Goal: Information Seeking & Learning: Compare options

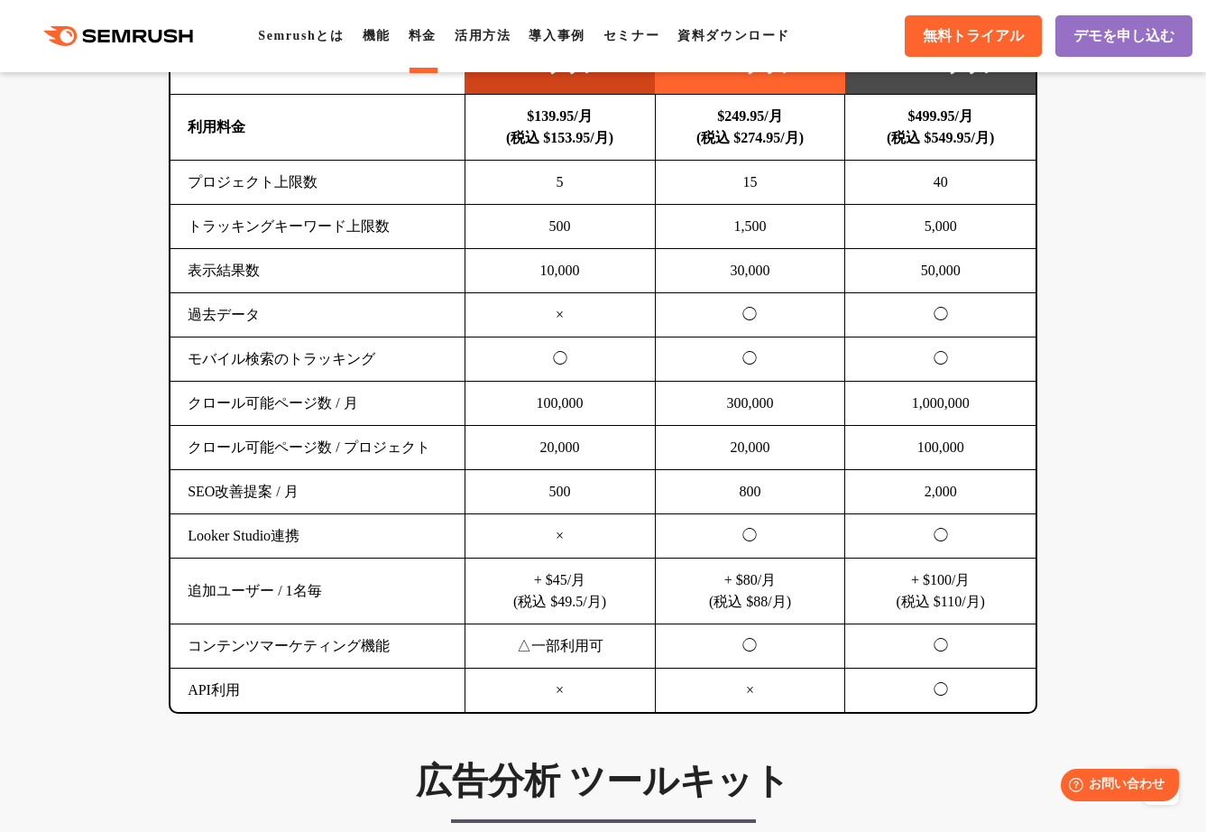
scroll to position [1253, 0]
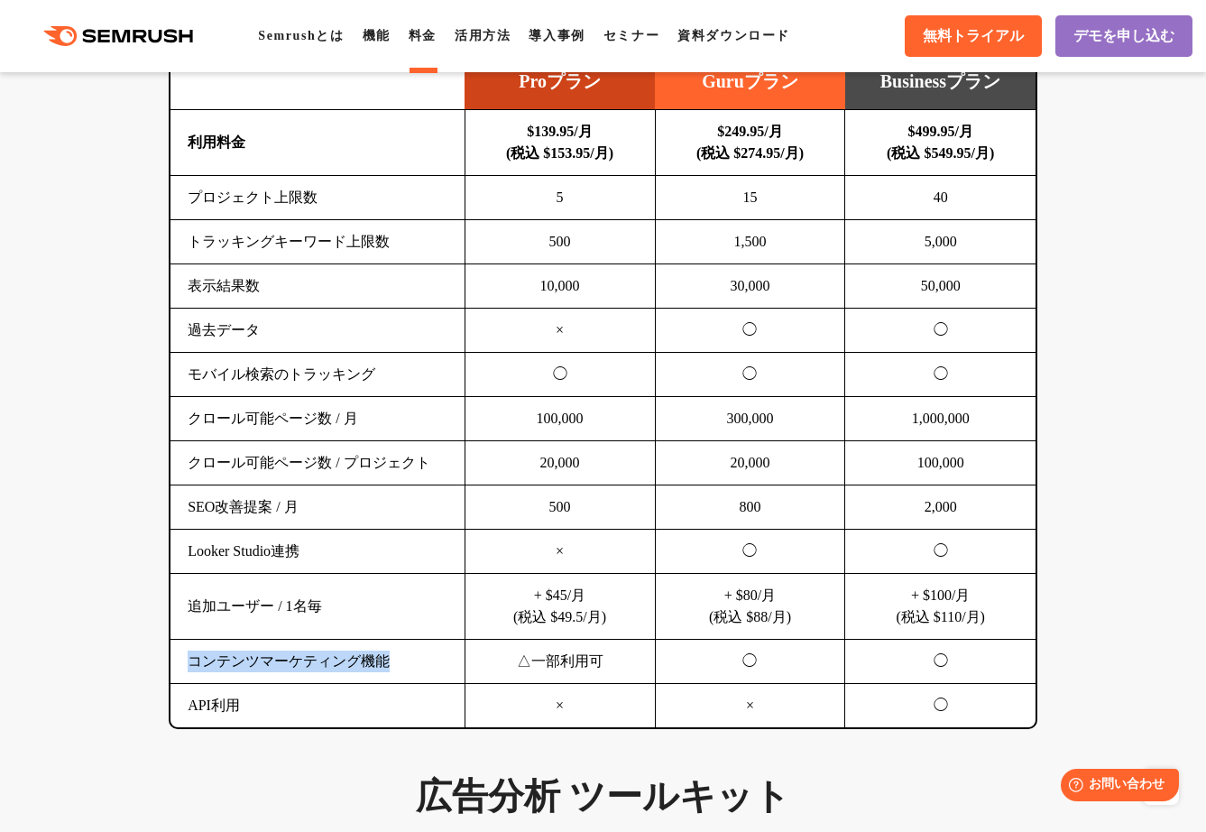
drag, startPoint x: 190, startPoint y: 663, endPoint x: 400, endPoint y: 680, distance: 209.9
click at [400, 680] on td "コンテンツマーケティング機能" at bounding box center [317, 661] width 294 height 44
copy td "コンテンツマーケティング機能"
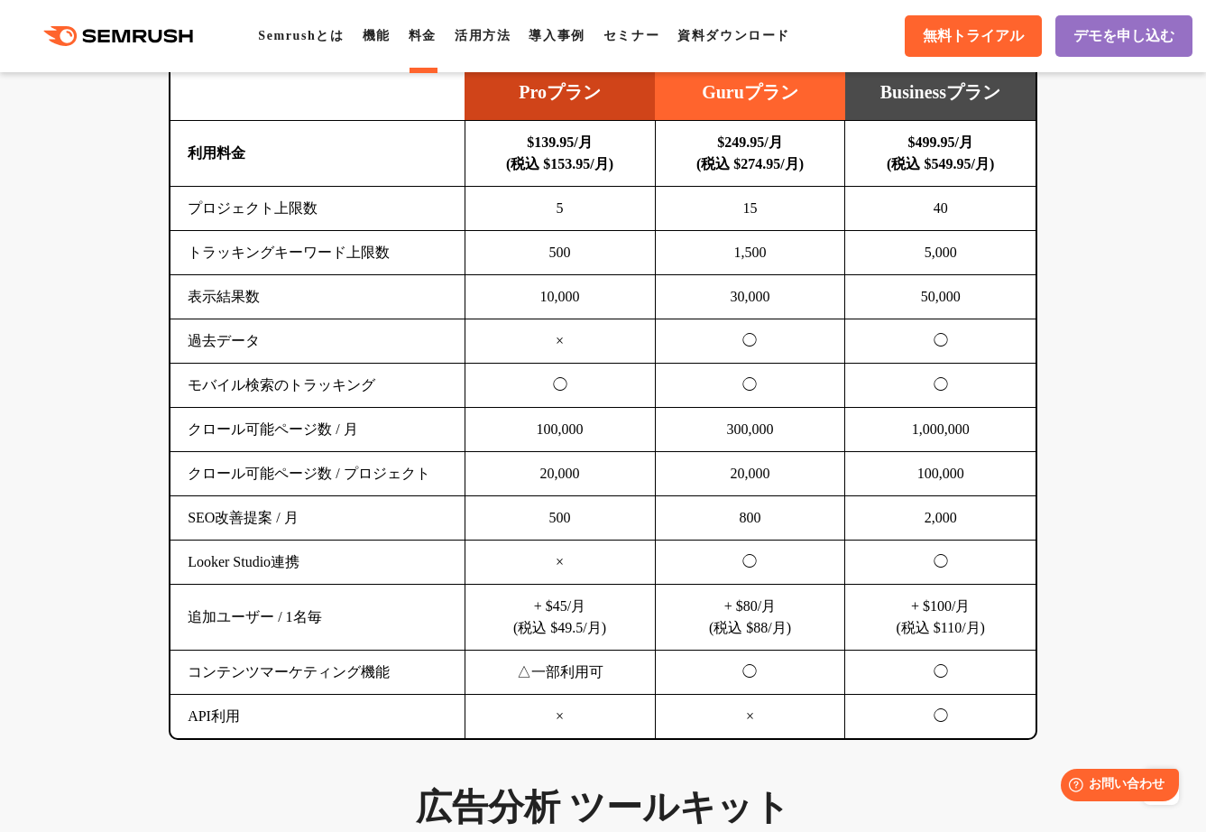
click at [563, 556] on td "×" at bounding box center [559, 562] width 190 height 44
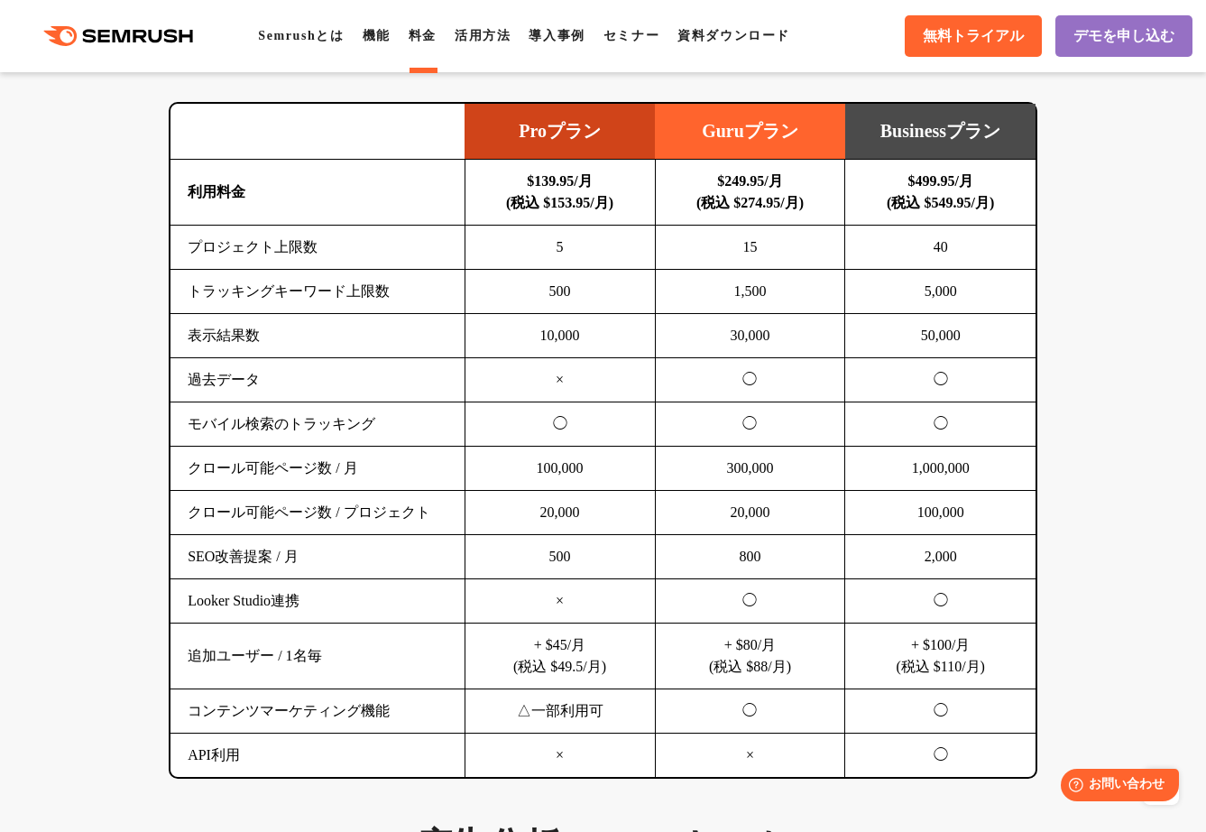
scroll to position [1204, 0]
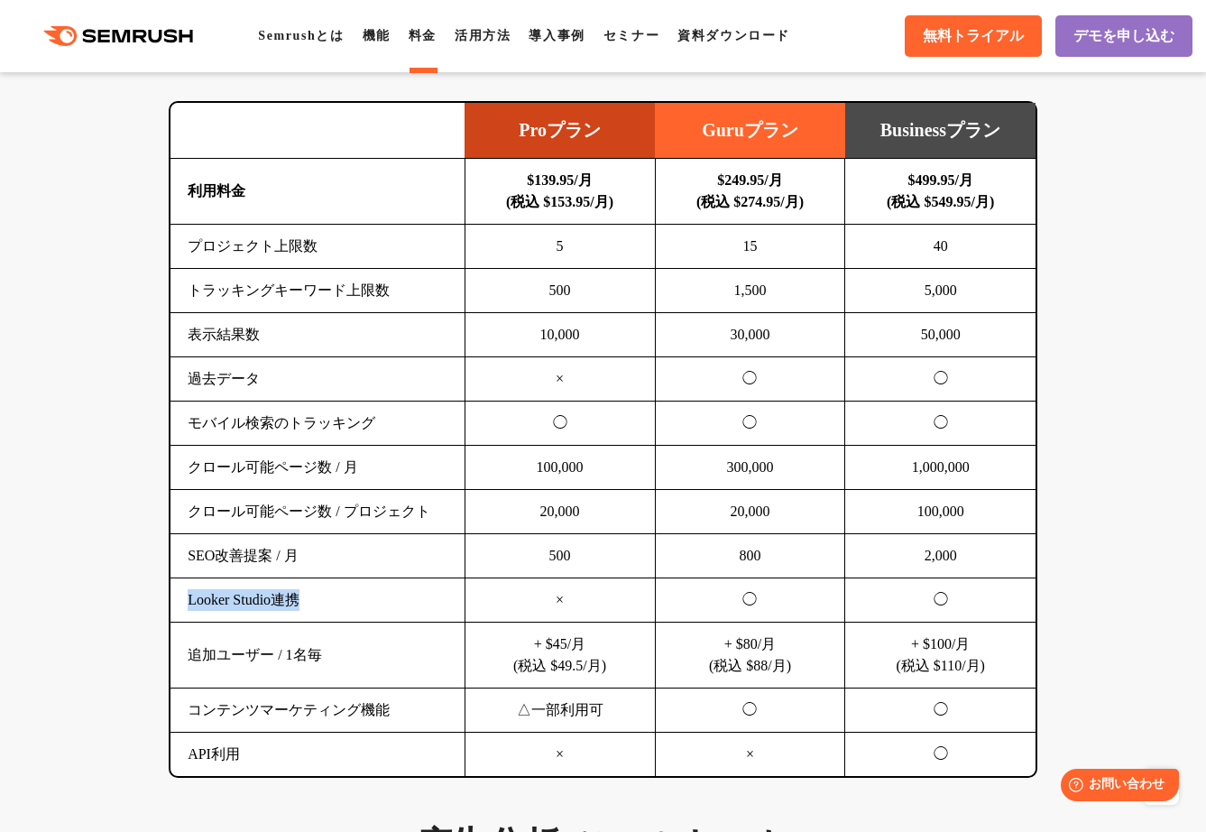
drag, startPoint x: 179, startPoint y: 602, endPoint x: 341, endPoint y: 609, distance: 161.6
click at [341, 609] on td "Looker Studio連携" at bounding box center [317, 600] width 294 height 44
copy td "Looker Studio連携"
click at [206, 365] on td "過去データ" at bounding box center [317, 379] width 294 height 44
drag, startPoint x: 192, startPoint y: 551, endPoint x: 341, endPoint y: 569, distance: 149.9
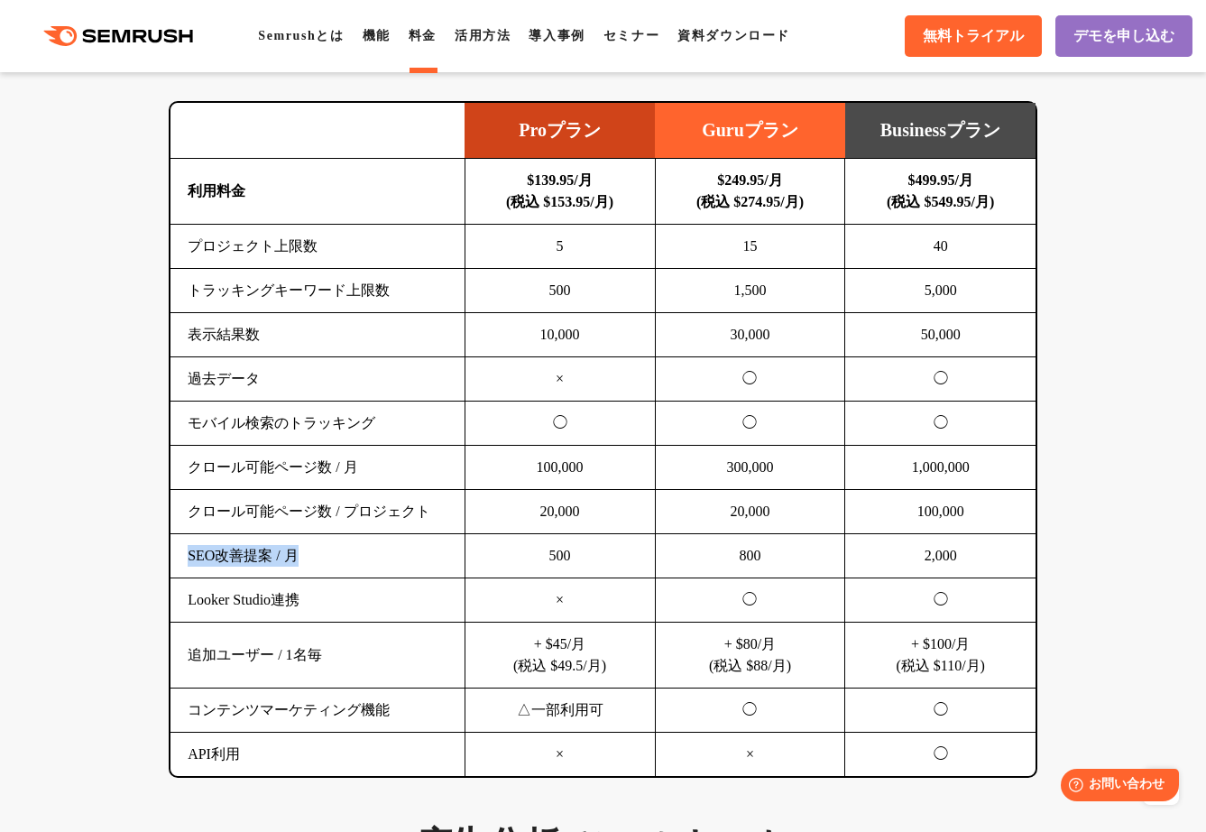
click at [341, 569] on td "SEO改善提案 / 月" at bounding box center [317, 556] width 294 height 44
copy td "SEO改善提案 / 月"
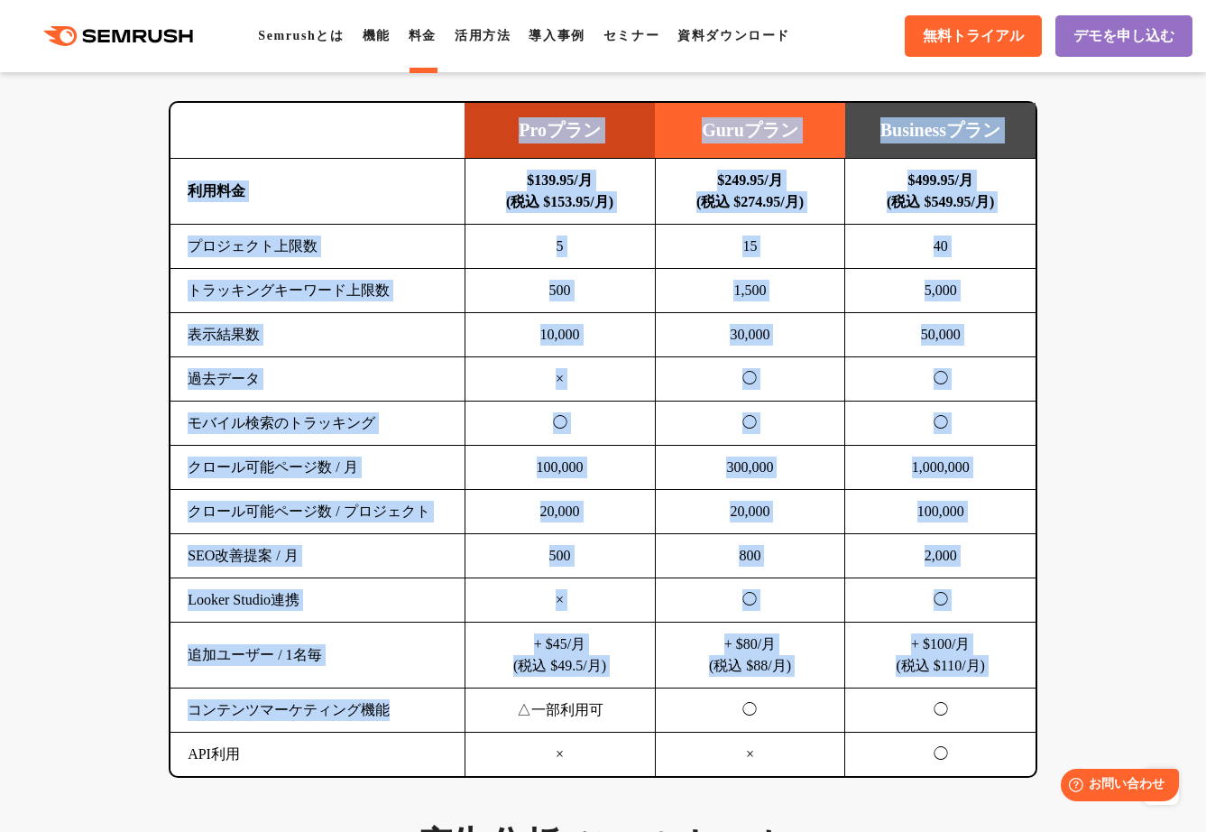
drag, startPoint x: 389, startPoint y: 712, endPoint x: 164, endPoint y: 703, distance: 224.7
click at [164, 703] on div "SEO分析 ツールキット キーワード調査やコンテンツ最適化、サイト診断、競合分析、成果の可視化までを一括支援するツールです 横にスワイプしてください Proプ…" at bounding box center [603, 373] width 905 height 808
click at [190, 711] on td "コンテンツマーケティング機能" at bounding box center [317, 710] width 294 height 44
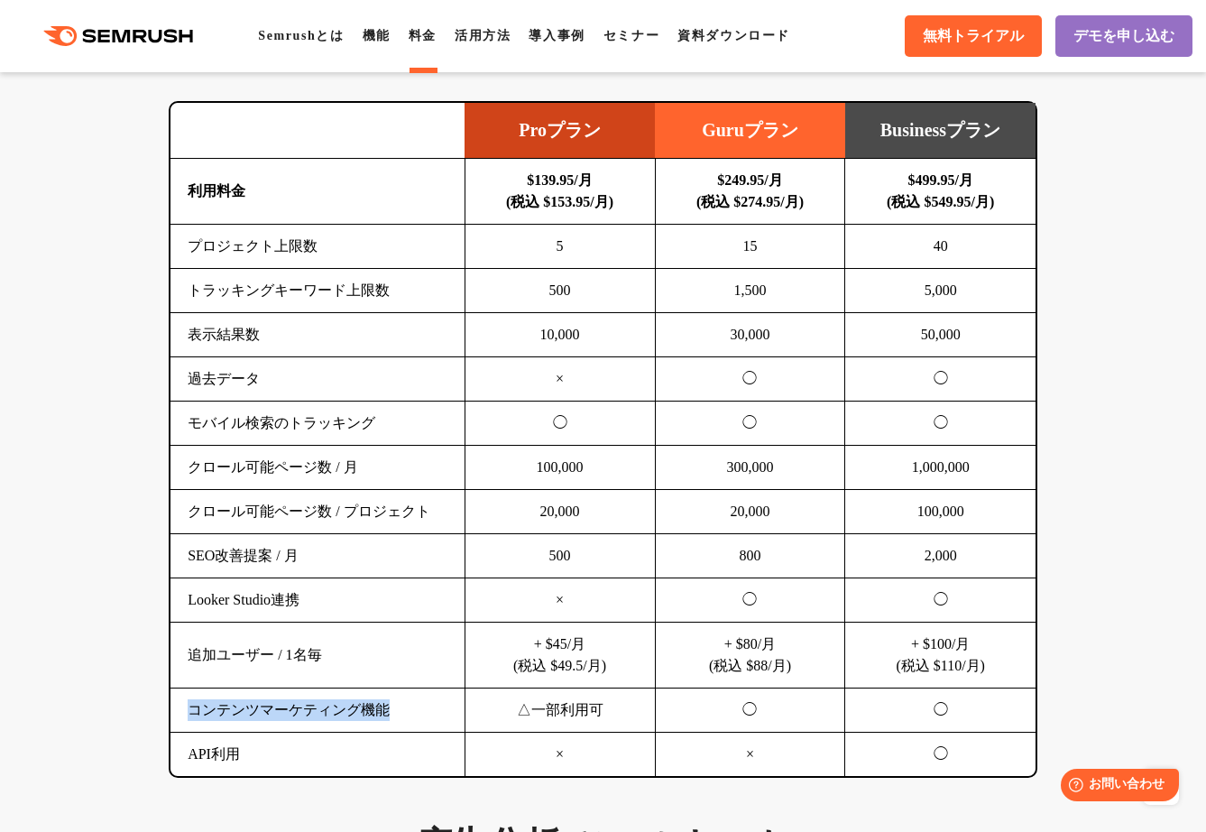
drag, startPoint x: 190, startPoint y: 711, endPoint x: 389, endPoint y: 725, distance: 198.9
click at [389, 725] on td "コンテンツマーケティング機能" at bounding box center [317, 710] width 294 height 44
copy td "コンテンツマーケティング機能"
click at [186, 714] on td "コンテンツマーケティング機能" at bounding box center [317, 710] width 294 height 44
drag, startPoint x: 188, startPoint y: 703, endPoint x: 412, endPoint y: 722, distance: 224.5
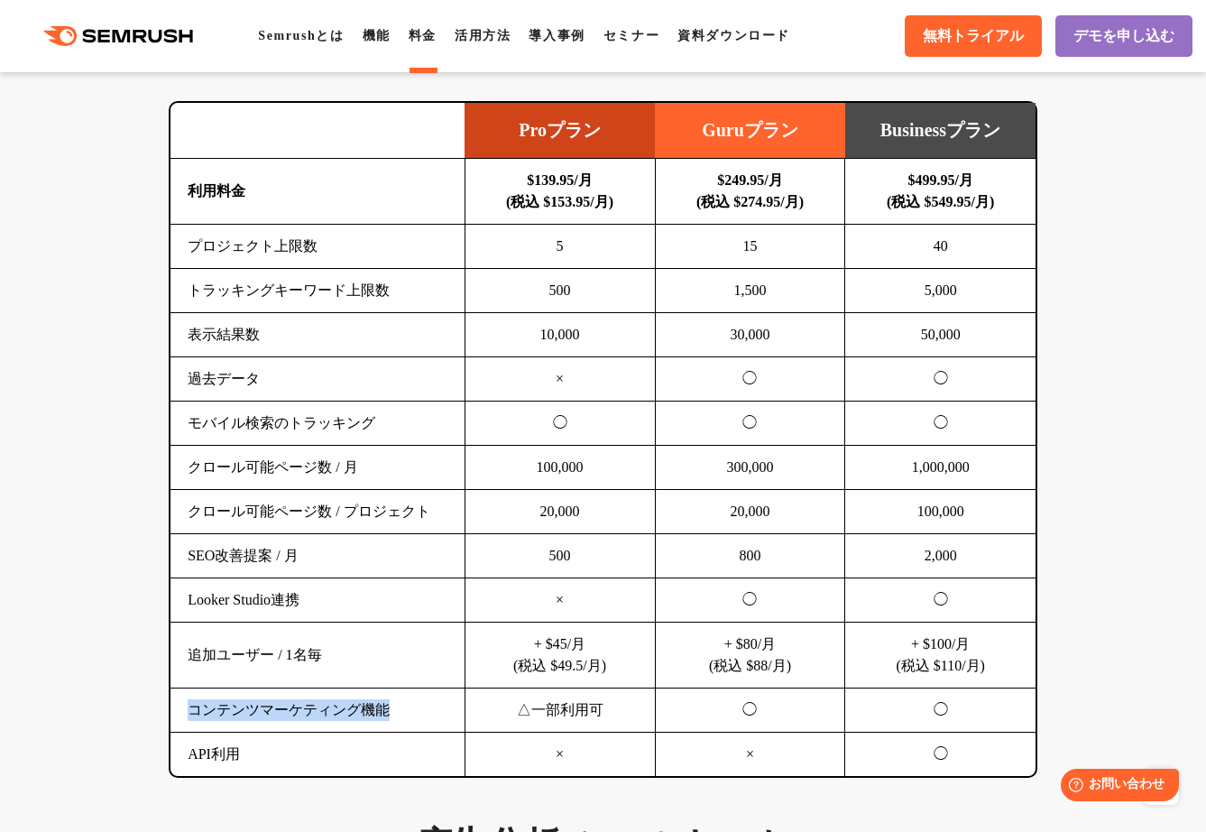
click at [412, 722] on td "コンテンツマーケティング機能" at bounding box center [317, 710] width 294 height 44
click at [179, 551] on td "SEO改善提案 / 月" at bounding box center [317, 556] width 294 height 44
drag, startPoint x: 189, startPoint y: 552, endPoint x: 332, endPoint y: 548, distance: 142.5
click at [332, 548] on td "SEO改善提案 / 月" at bounding box center [317, 556] width 294 height 44
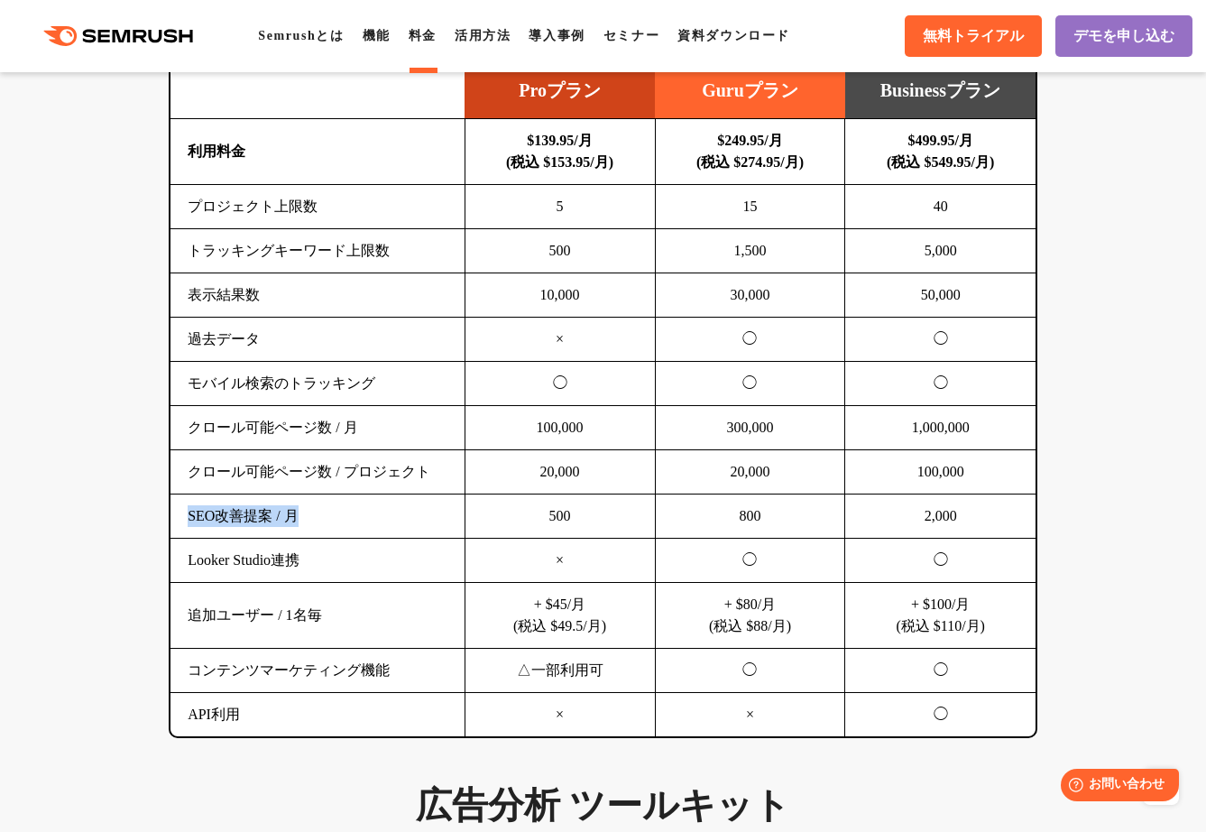
scroll to position [1209, 0]
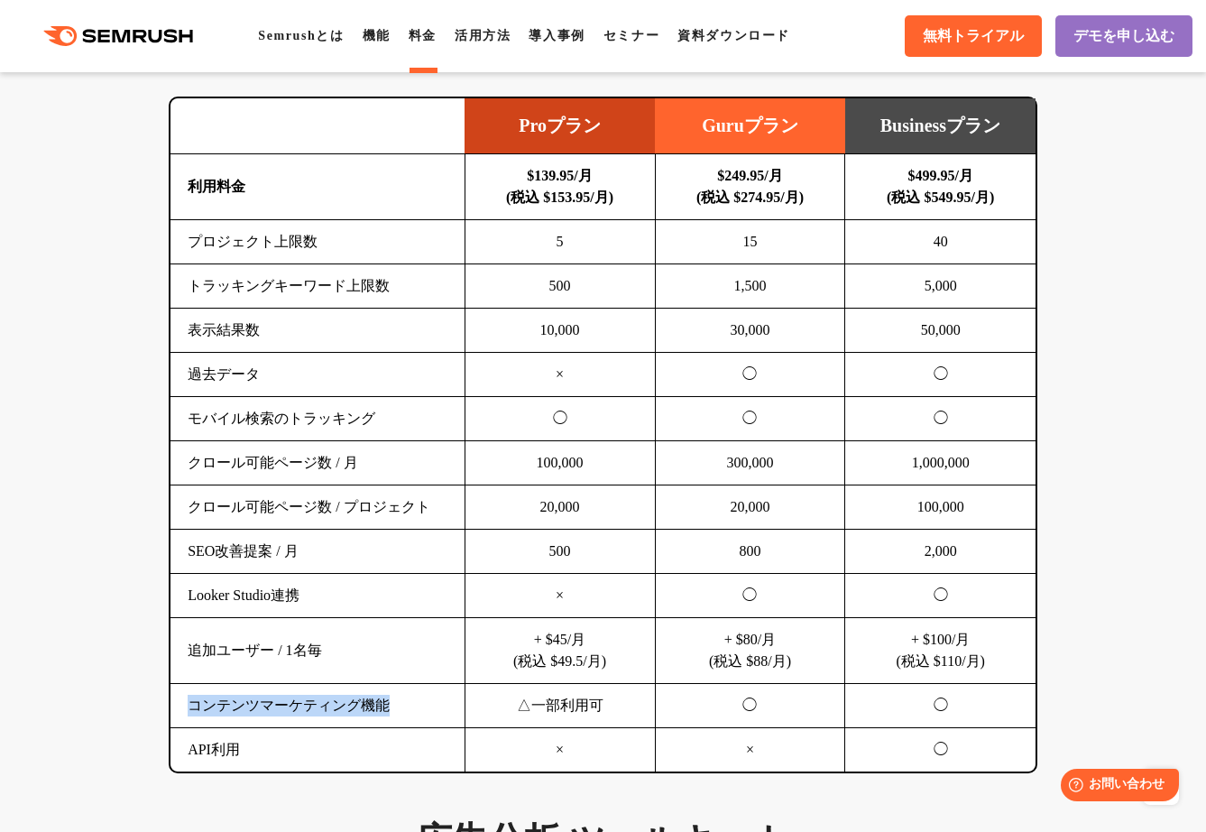
drag, startPoint x: 418, startPoint y: 703, endPoint x: 190, endPoint y: 711, distance: 228.3
click at [190, 711] on td "コンテンツマーケティング機能" at bounding box center [317, 706] width 294 height 44
click at [224, 744] on td "API利用" at bounding box center [317, 750] width 294 height 44
drag, startPoint x: 246, startPoint y: 748, endPoint x: 184, endPoint y: 752, distance: 62.4
click at [184, 752] on td "API利用" at bounding box center [317, 750] width 294 height 44
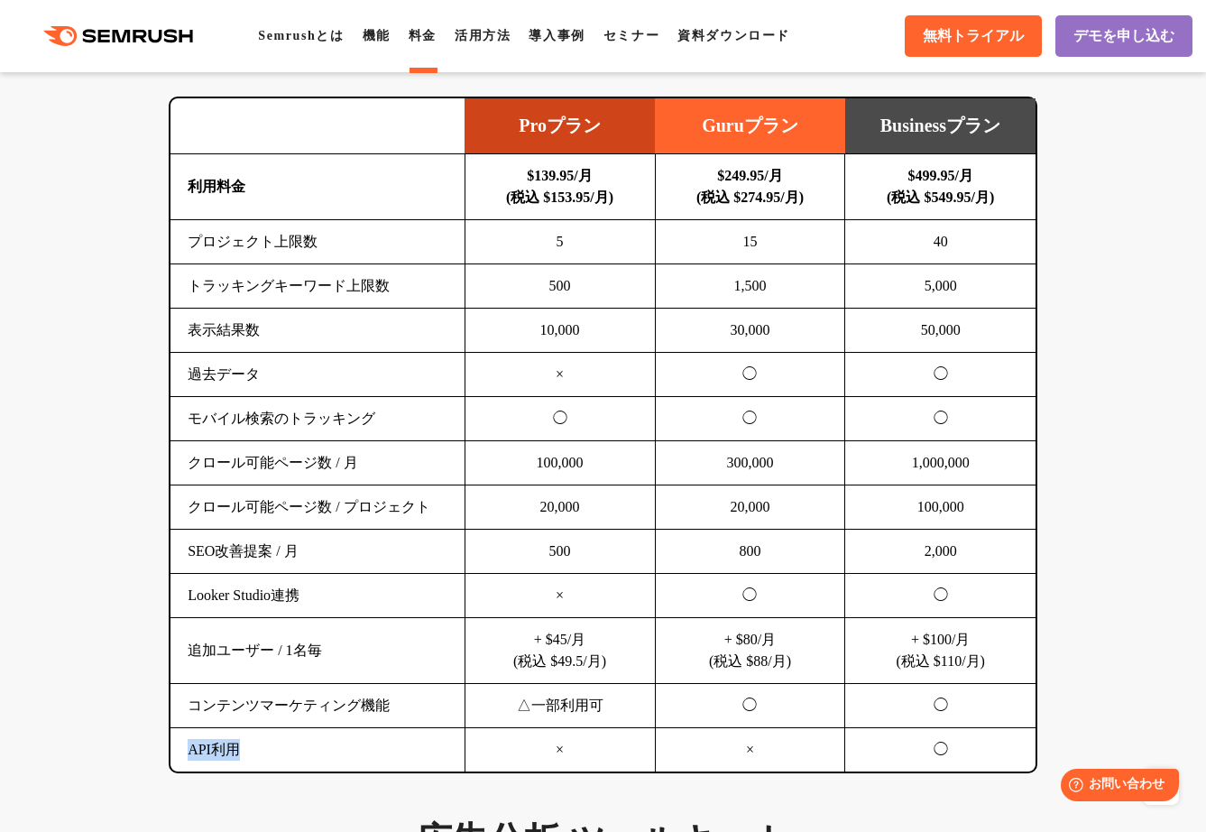
copy td "API利用"
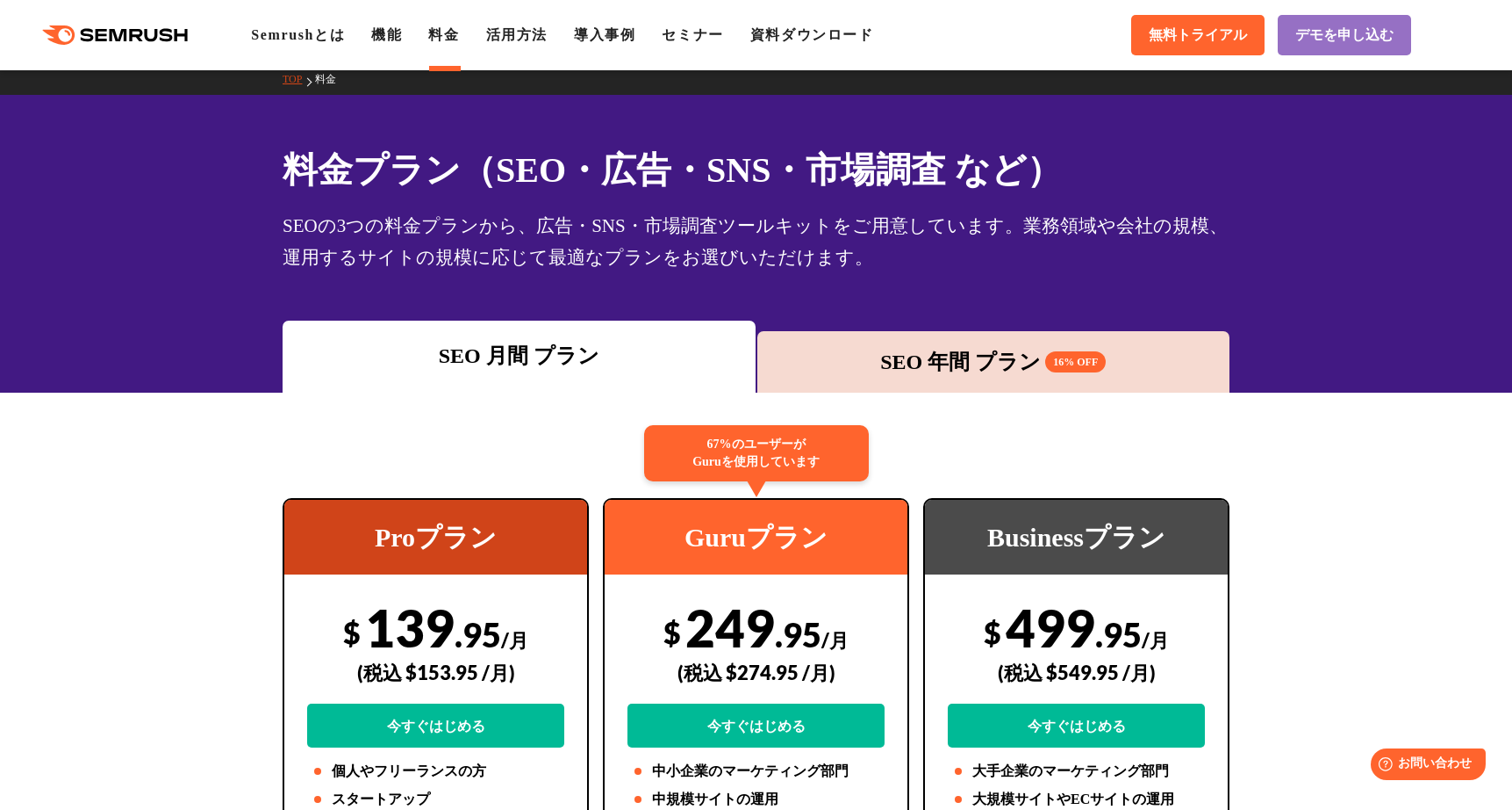
scroll to position [0, 0]
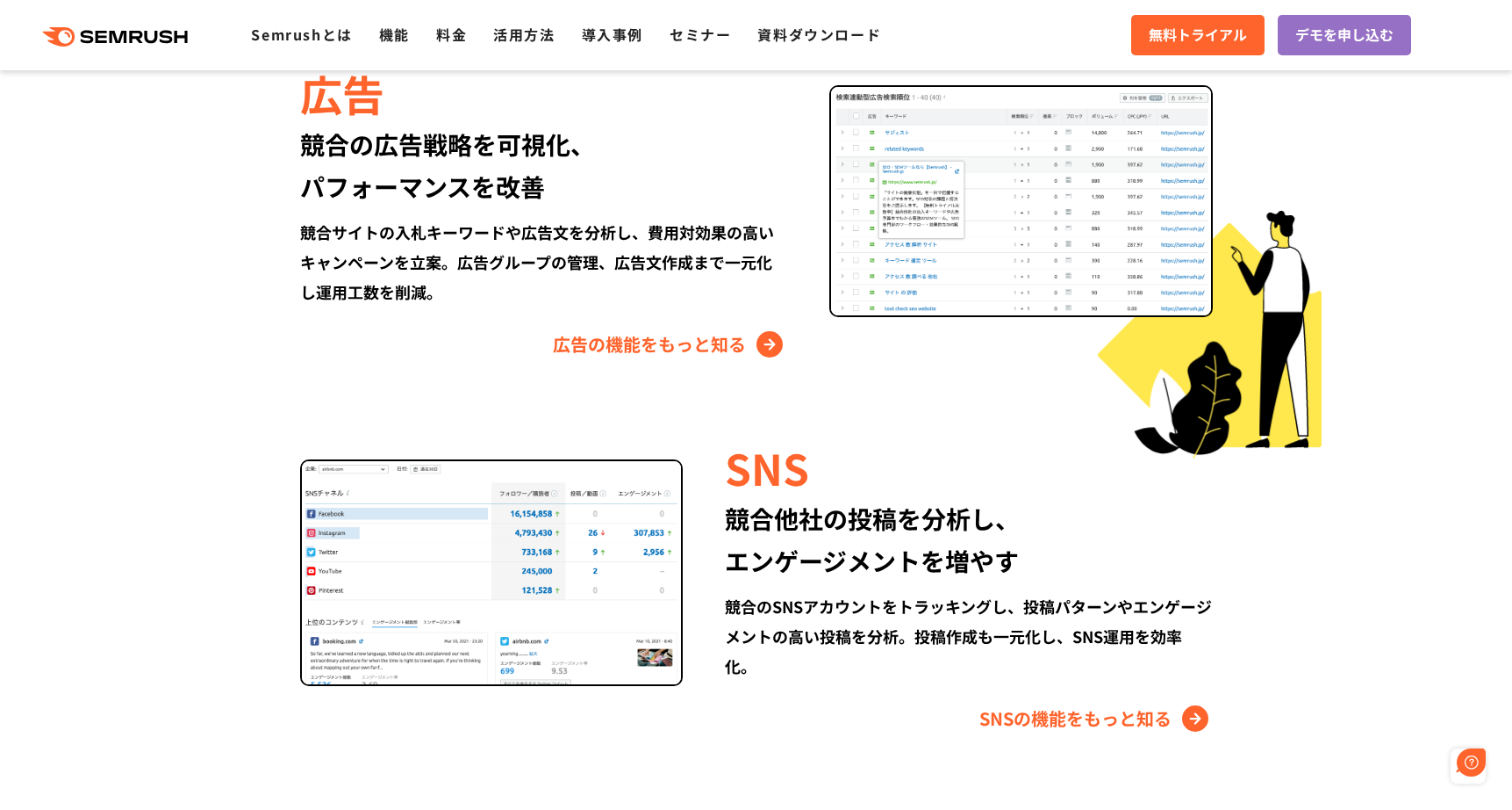
scroll to position [2139, 0]
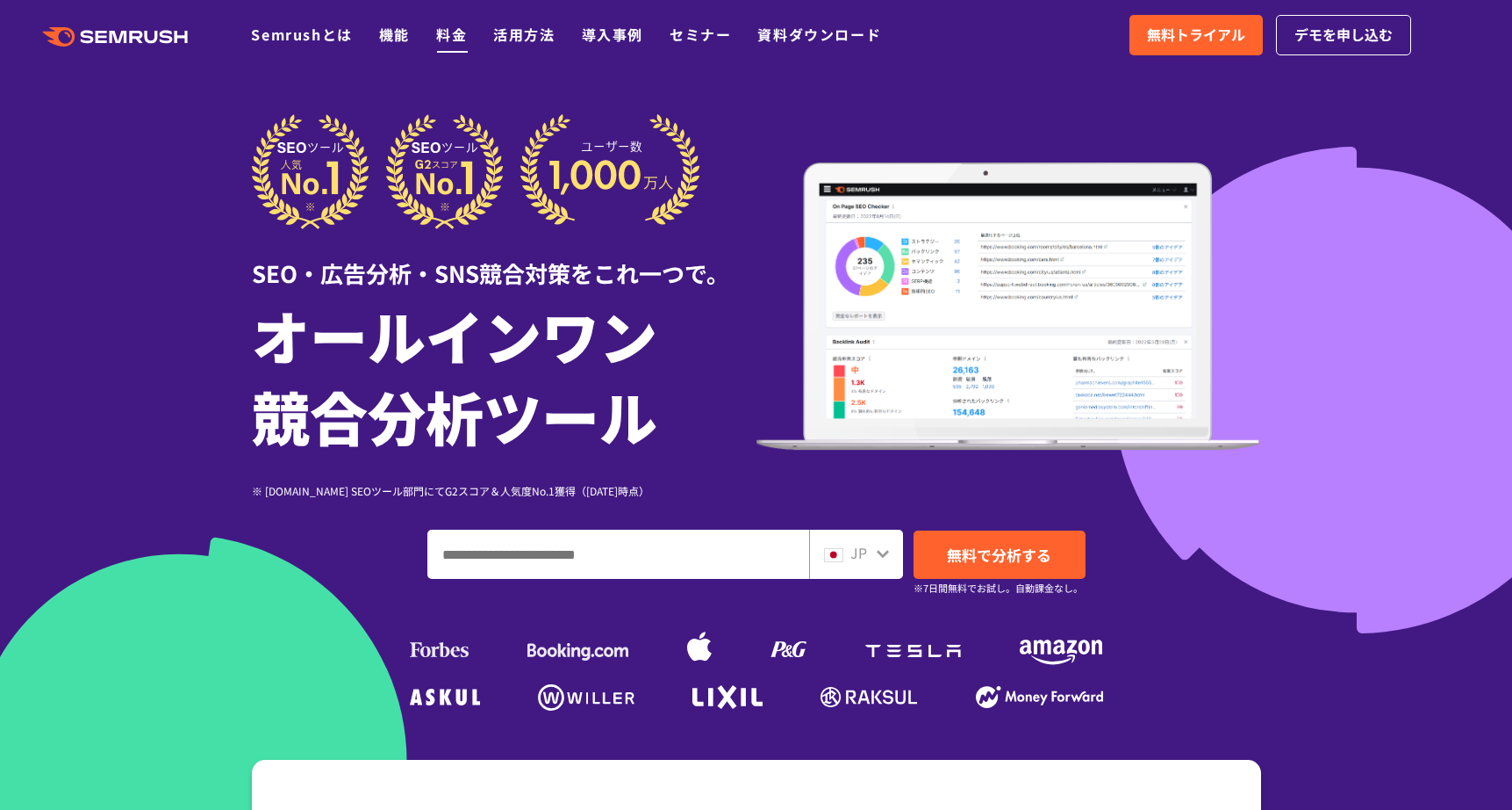
click at [454, 27] on link "料金" at bounding box center [451, 34] width 31 height 21
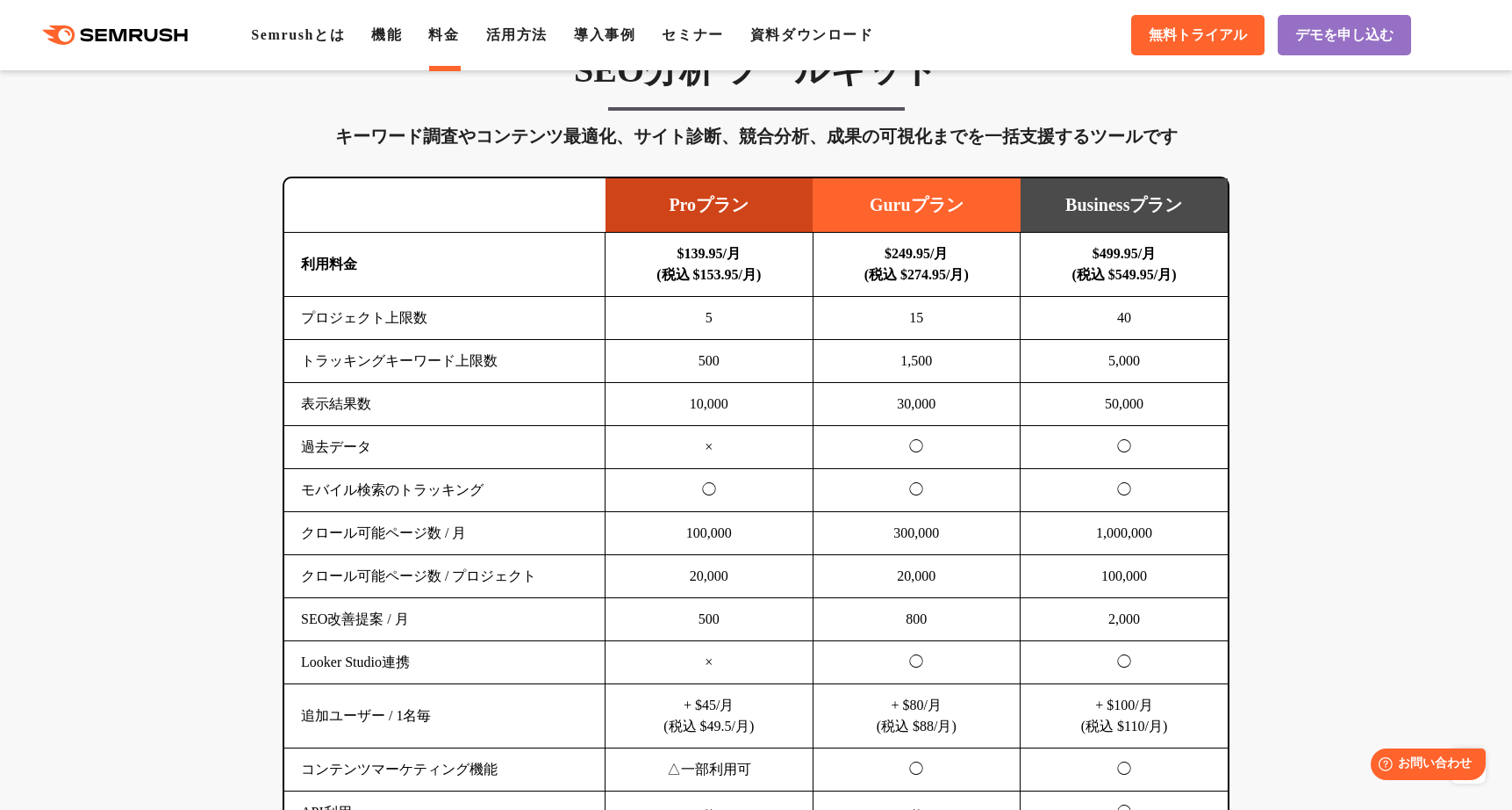
scroll to position [1033, 0]
